Goal: Information Seeking & Learning: Check status

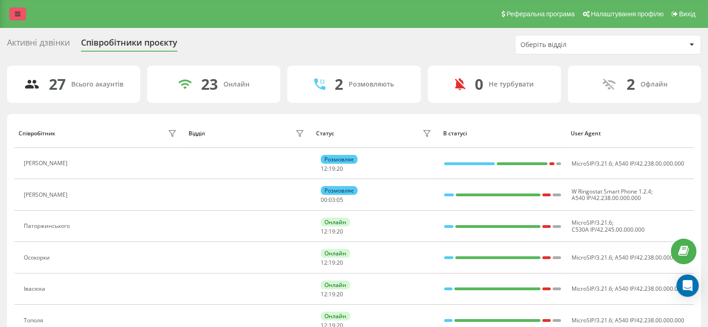
click at [20, 9] on link at bounding box center [17, 13] width 17 height 13
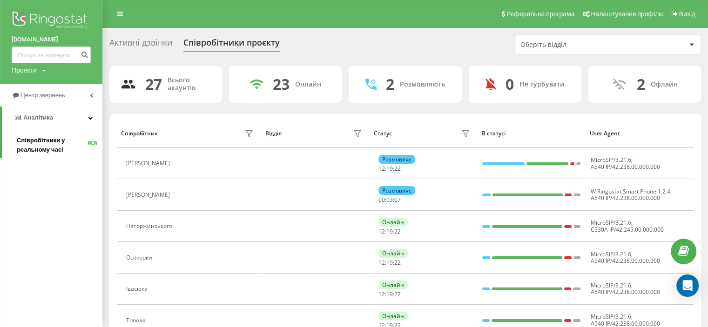
click at [53, 147] on span "Співробітники у реальному часі" at bounding box center [52, 145] width 71 height 19
click at [67, 121] on link "Аналiтика" at bounding box center [52, 118] width 100 height 22
click at [67, 121] on link "Аналiтика" at bounding box center [51, 118] width 102 height 22
click at [60, 99] on span "Центр звернень" at bounding box center [43, 95] width 47 height 7
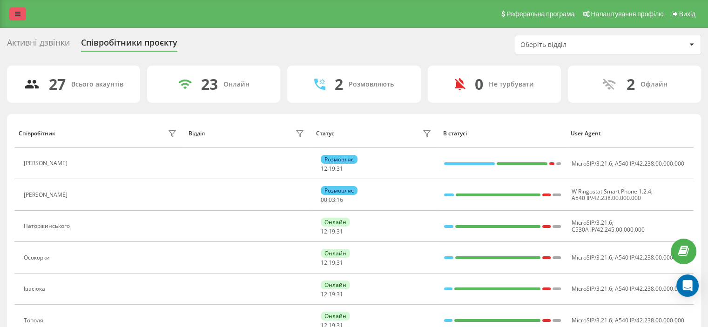
click at [24, 15] on link at bounding box center [17, 13] width 17 height 13
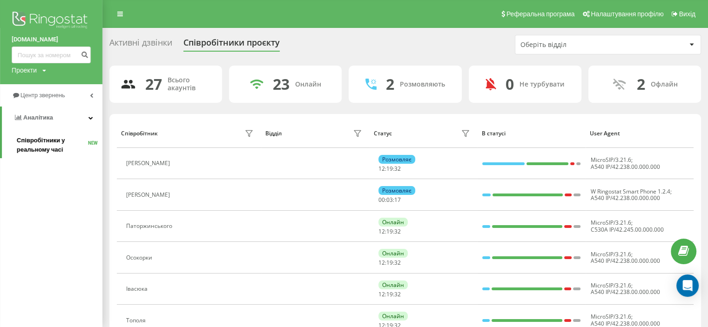
click at [37, 144] on span "Співробітники у реальному часі" at bounding box center [52, 145] width 71 height 19
click at [33, 118] on span "Аналiтика" at bounding box center [38, 117] width 30 height 7
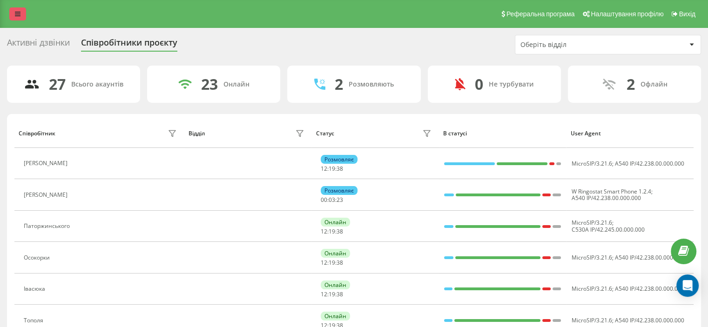
click at [18, 15] on icon at bounding box center [18, 14] width 6 height 7
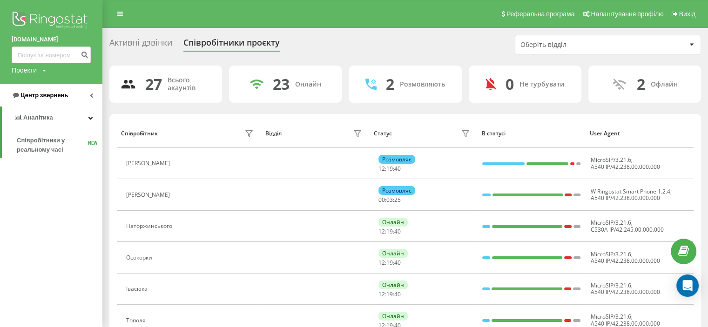
click at [33, 95] on span "Центр звернень" at bounding box center [43, 95] width 47 height 7
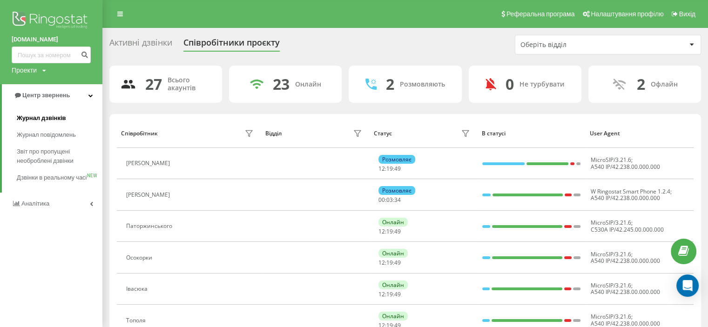
click at [32, 116] on span "Журнал дзвінків" at bounding box center [41, 117] width 49 height 9
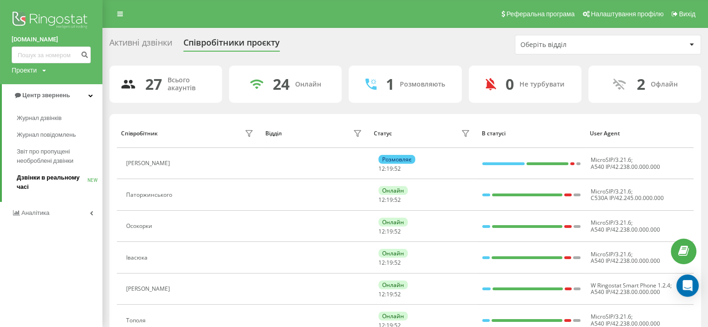
click at [35, 177] on span "Дзвінки в реальному часі" at bounding box center [52, 182] width 71 height 19
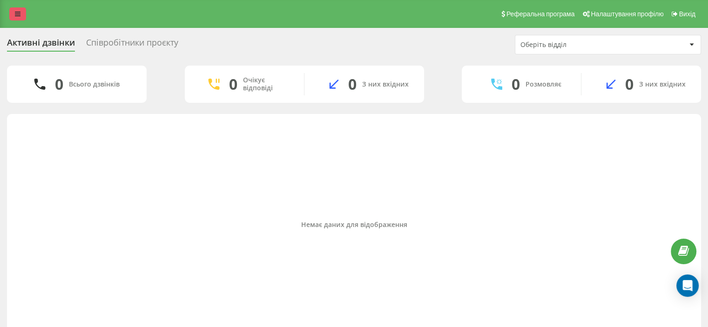
click at [18, 12] on icon at bounding box center [18, 14] width 6 height 7
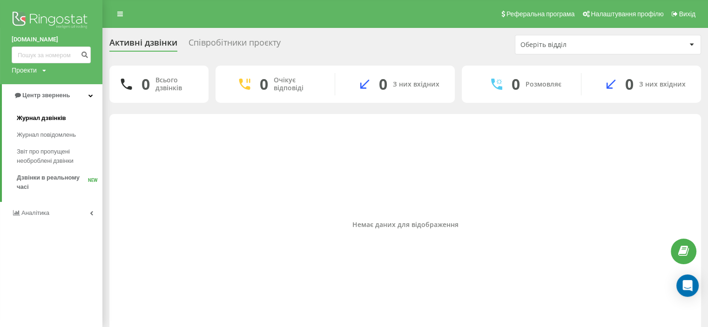
click at [47, 118] on span "Журнал дзвінків" at bounding box center [41, 117] width 49 height 9
click at [46, 119] on span "Журнал дзвінків" at bounding box center [41, 117] width 49 height 9
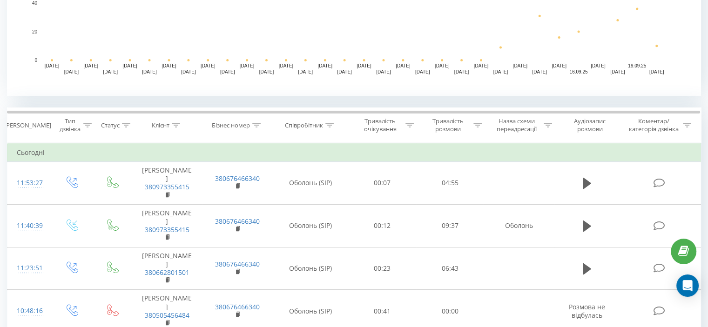
scroll to position [372, 0]
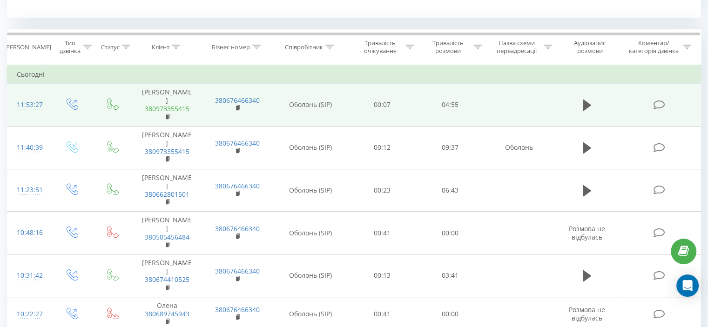
click at [174, 104] on link "380973355415" at bounding box center [167, 108] width 45 height 9
drag, startPoint x: 167, startPoint y: 106, endPoint x: 160, endPoint y: 102, distance: 8.1
click at [160, 104] on link "380973355415" at bounding box center [167, 108] width 45 height 9
drag, startPoint x: 194, startPoint y: 96, endPoint x: 146, endPoint y: 98, distance: 47.9
click at [147, 97] on td "[PERSON_NAME] папа 380973355415" at bounding box center [167, 105] width 70 height 43
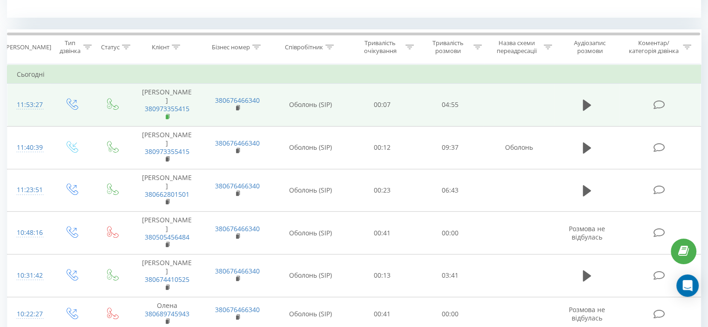
drag, startPoint x: 173, startPoint y: 97, endPoint x: 166, endPoint y: 107, distance: 11.6
click at [166, 115] on rect at bounding box center [167, 117] width 3 height 4
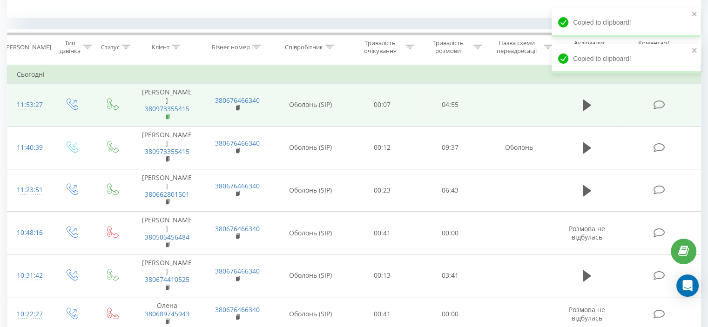
click at [169, 114] on icon at bounding box center [167, 116] width 3 height 4
